Goal: Task Accomplishment & Management: Manage account settings

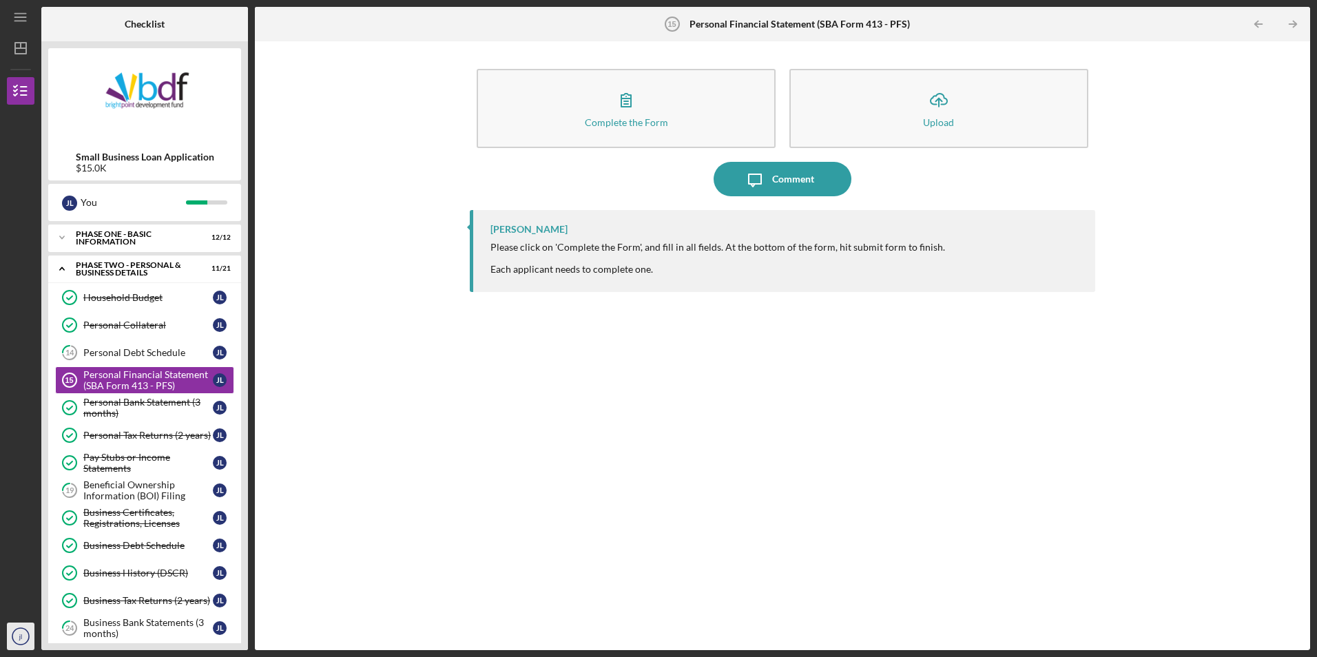
click at [19, 643] on icon "jl" at bounding box center [21, 636] width 28 height 34
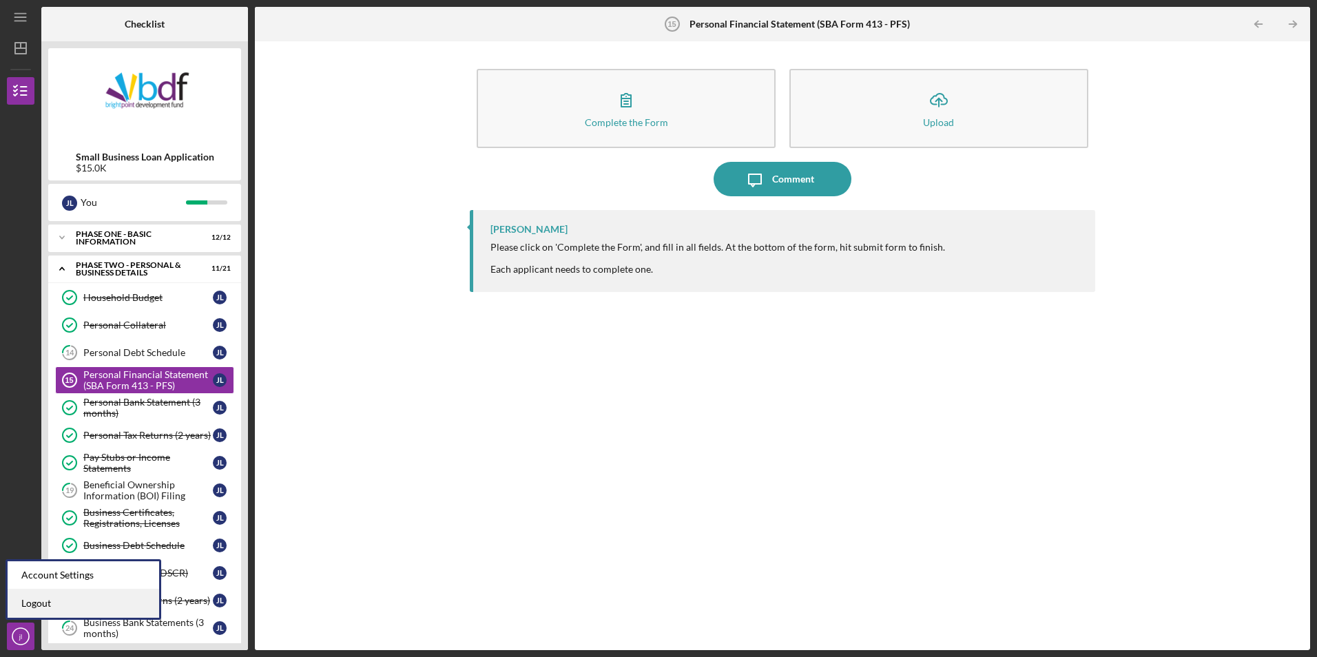
click at [36, 612] on link "Logout" at bounding box center [84, 604] width 152 height 28
